Goal: Information Seeking & Learning: Learn about a topic

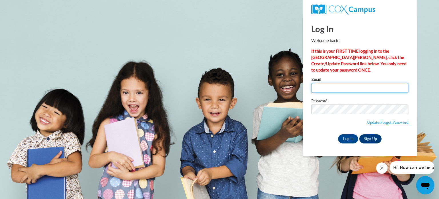
click at [312, 90] on input "Email" at bounding box center [359, 88] width 97 height 10
type input "[EMAIL_ADDRESS][DOMAIN_NAME]"
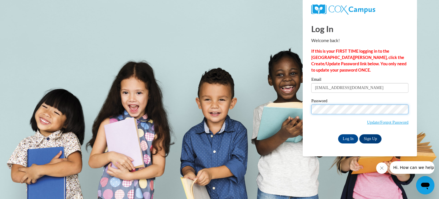
click at [338, 134] on input "Log In" at bounding box center [348, 138] width 20 height 9
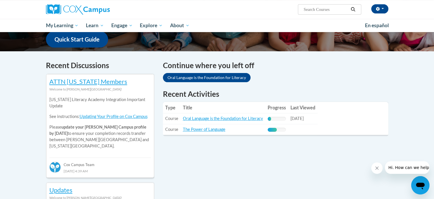
scroll to position [149, 0]
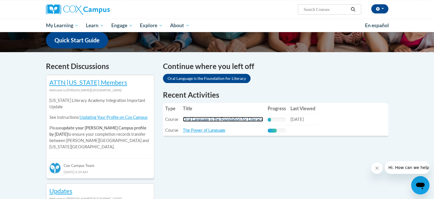
click at [183, 118] on link "Oral Language is the Foundation for Literacy" at bounding box center [223, 119] width 80 height 5
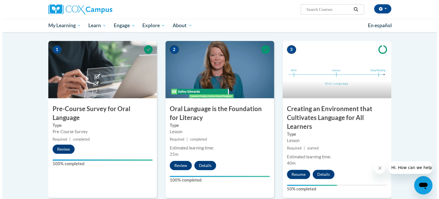
scroll to position [106, 0]
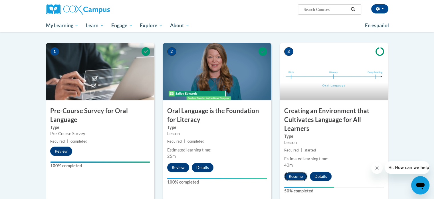
click at [293, 173] on button "Resume" at bounding box center [296, 175] width 23 height 9
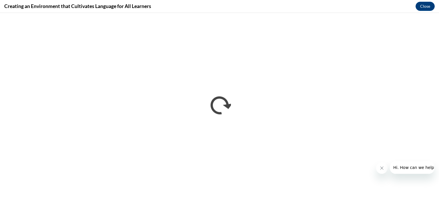
scroll to position [0, 0]
